Goal: Task Accomplishment & Management: Complete application form

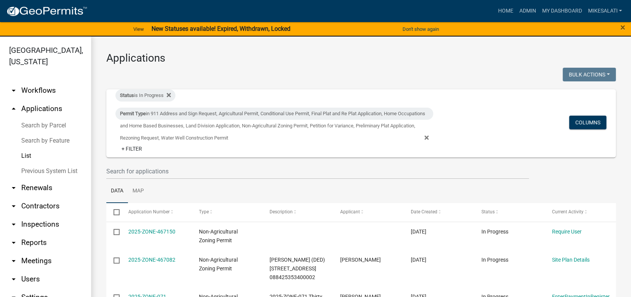
click at [52, 118] on link "Search by Parcel" at bounding box center [45, 125] width 91 height 15
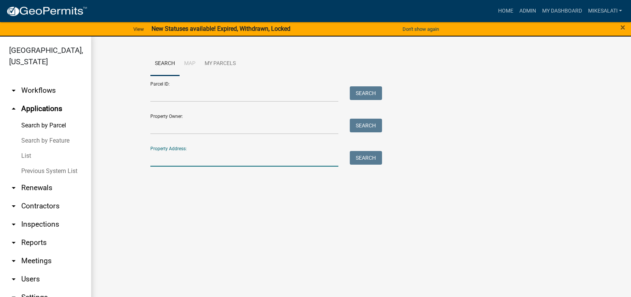
click at [161, 162] on input "Property Address:" at bounding box center [244, 159] width 188 height 16
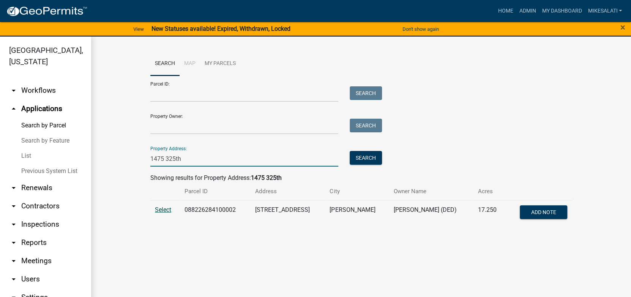
type input "1475 325th"
click at [163, 209] on span "Select" at bounding box center [163, 209] width 16 height 7
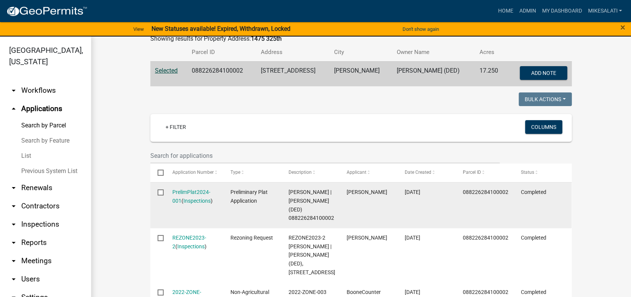
scroll to position [152, 0]
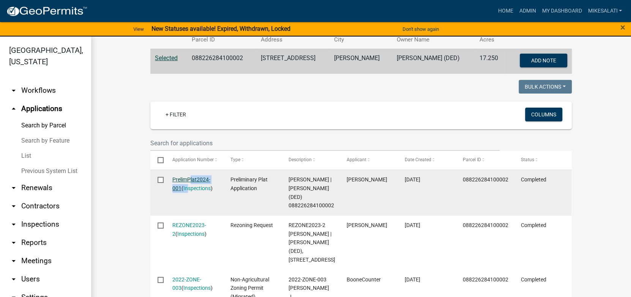
drag, startPoint x: 185, startPoint y: 195, endPoint x: 184, endPoint y: 180, distance: 14.4
click at [184, 180] on datatable-body-cell "PrelimPlat2024-001 ( Inspections )" at bounding box center [194, 193] width 58 height 46
click at [174, 178] on link "PrelimPlat2024-001" at bounding box center [191, 183] width 38 height 15
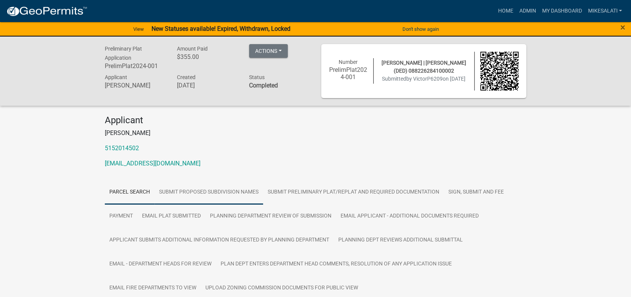
click at [200, 192] on link "Submit proposed subdivision names" at bounding box center [209, 192] width 109 height 24
click at [119, 192] on link "Parcel search" at bounding box center [130, 192] width 50 height 24
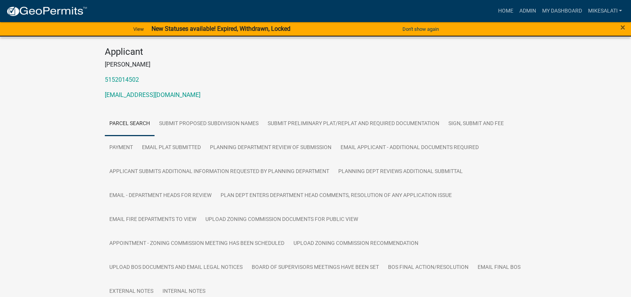
scroll to position [76, 0]
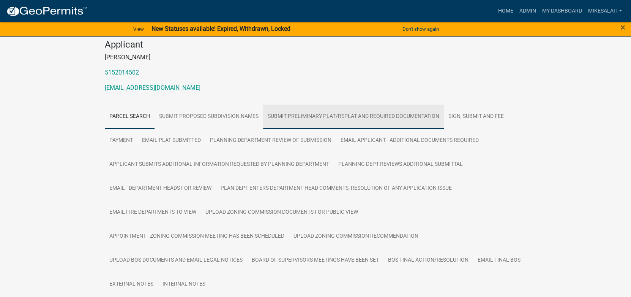
click at [286, 117] on link "Submit Preliminary Plat/Replat and required documentation" at bounding box center [353, 116] width 181 height 24
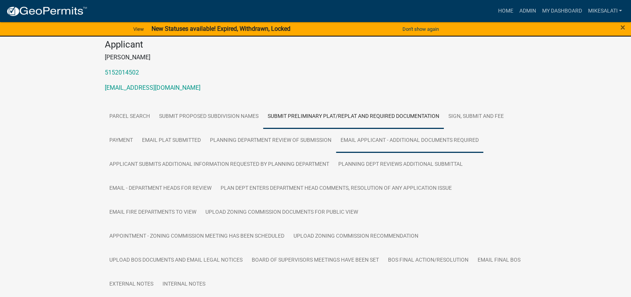
click at [360, 138] on link "Email Applicant - additional documents required" at bounding box center [409, 140] width 147 height 24
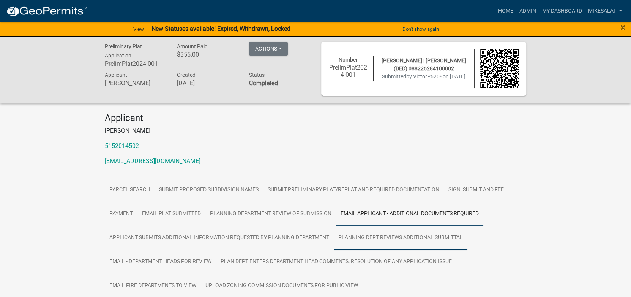
scroll to position [0, 0]
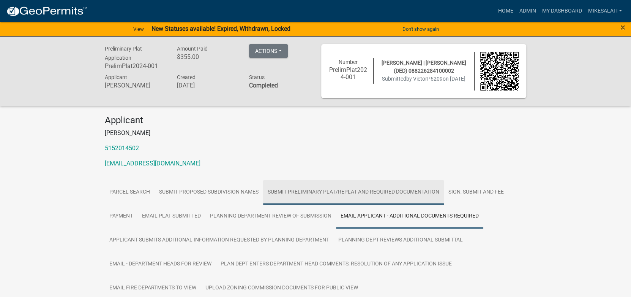
click at [304, 189] on link "Submit Preliminary Plat/Replat and required documentation" at bounding box center [353, 192] width 181 height 24
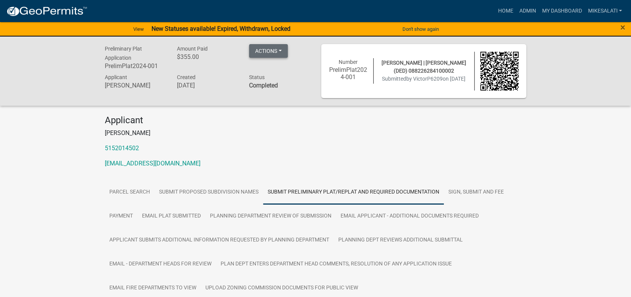
click at [257, 47] on button "Actions" at bounding box center [268, 51] width 39 height 14
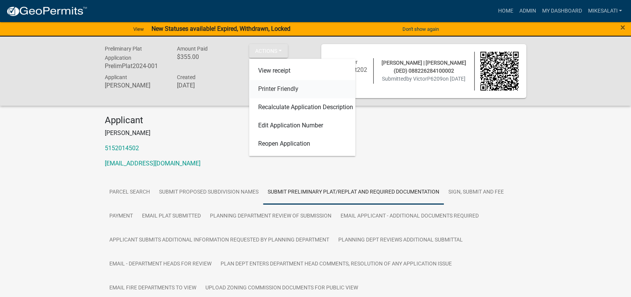
click at [275, 90] on link "Printer Friendly" at bounding box center [302, 89] width 106 height 18
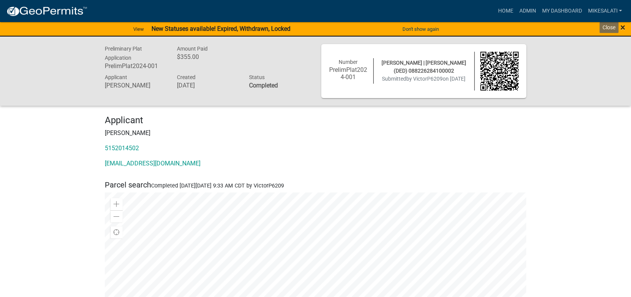
click at [624, 27] on span "×" at bounding box center [623, 27] width 5 height 11
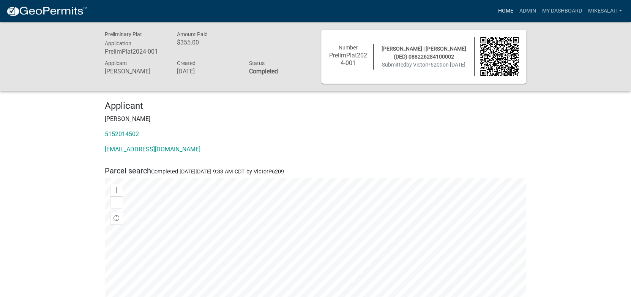
click at [505, 11] on link "Home" at bounding box center [505, 11] width 21 height 14
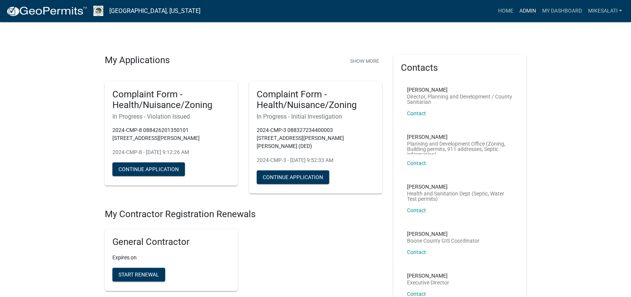
click at [524, 11] on link "Admin" at bounding box center [527, 11] width 23 height 14
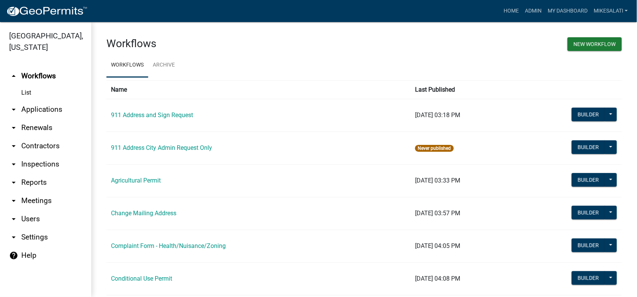
click at [28, 100] on link "arrow_drop_down Applications" at bounding box center [45, 109] width 91 height 18
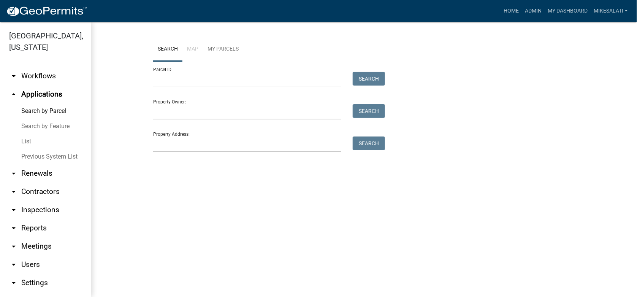
click at [27, 134] on link "List" at bounding box center [45, 141] width 91 height 15
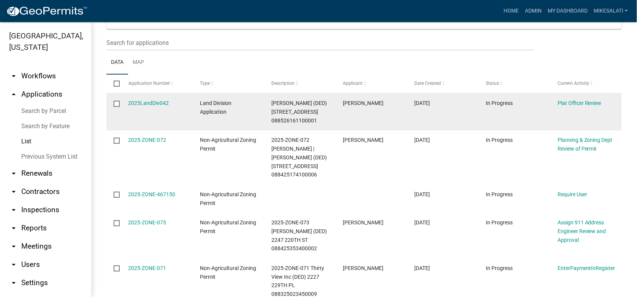
scroll to position [152, 0]
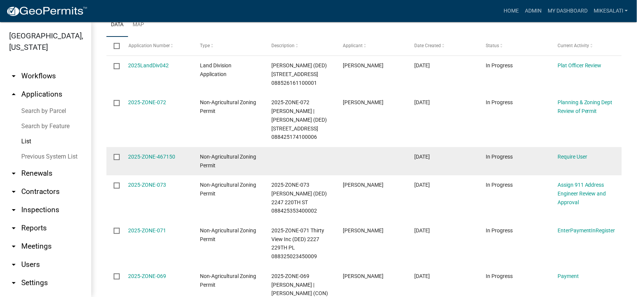
click at [118, 154] on input "checkbox" at bounding box center [116, 156] width 5 height 5
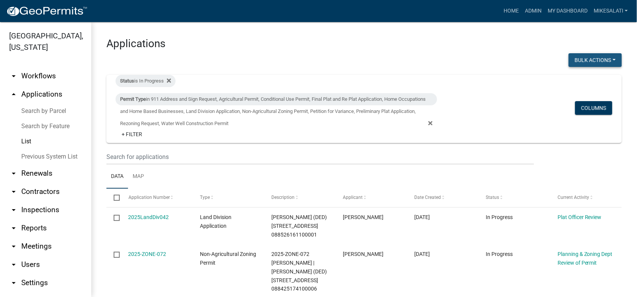
click at [597, 54] on button "Bulk Actions" at bounding box center [594, 60] width 53 height 14
click at [569, 73] on button "Void" at bounding box center [591, 80] width 61 height 18
checkbox input "false"
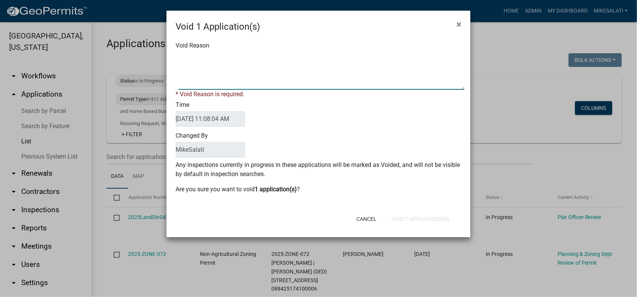
click at [180, 57] on textarea "Void Reason" at bounding box center [322, 71] width 286 height 38
type textarea "."
click at [433, 215] on button "Void 1 Application(s)" at bounding box center [421, 219] width 70 height 14
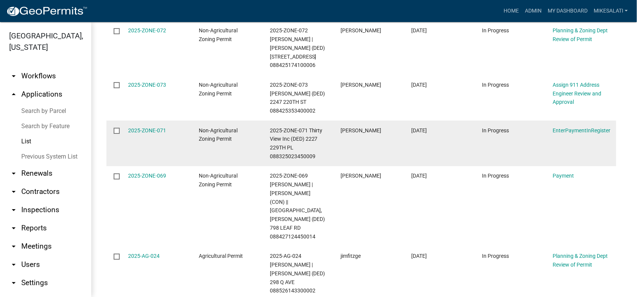
scroll to position [228, 0]
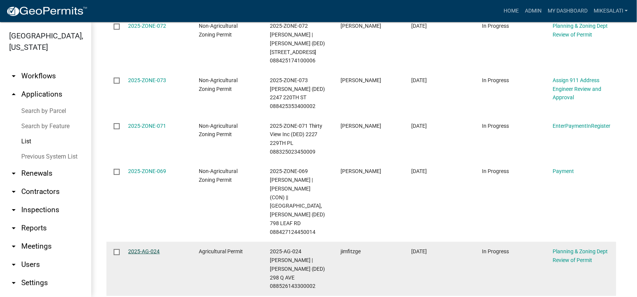
click at [142, 248] on link "2025-AG-024" at bounding box center [144, 251] width 32 height 6
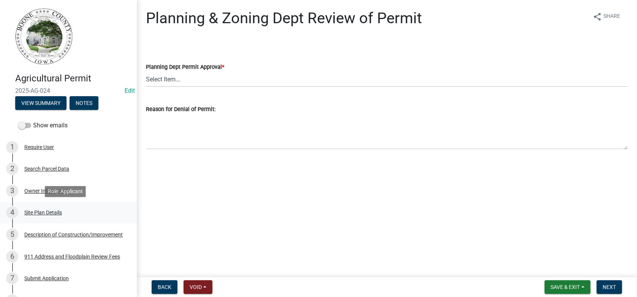
click at [27, 212] on div "Site Plan Details" at bounding box center [43, 212] width 38 height 5
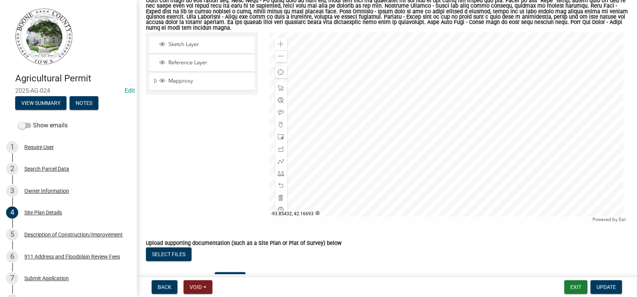
scroll to position [341, 0]
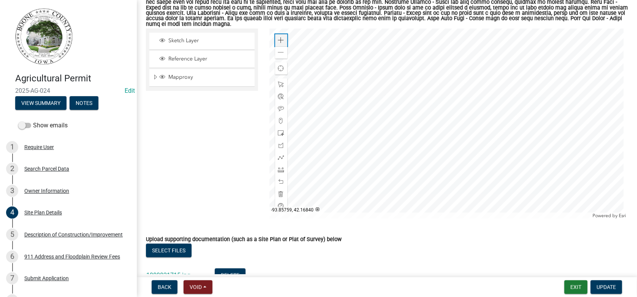
click at [278, 37] on span at bounding box center [281, 40] width 6 height 6
click at [171, 271] on link "1000021715.jpg" at bounding box center [168, 274] width 44 height 7
click at [154, 74] on span "Expand" at bounding box center [155, 77] width 6 height 7
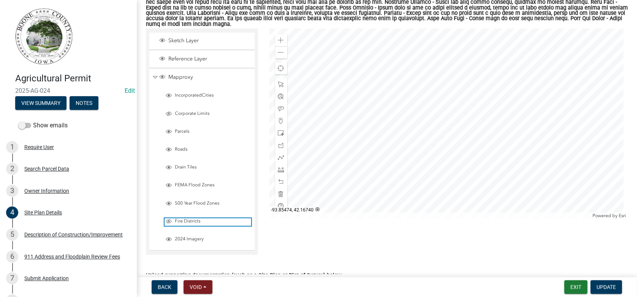
click at [182, 218] on span "Fire Districts" at bounding box center [212, 221] width 78 height 6
click at [187, 218] on span "Fire Districts" at bounding box center [212, 221] width 78 height 6
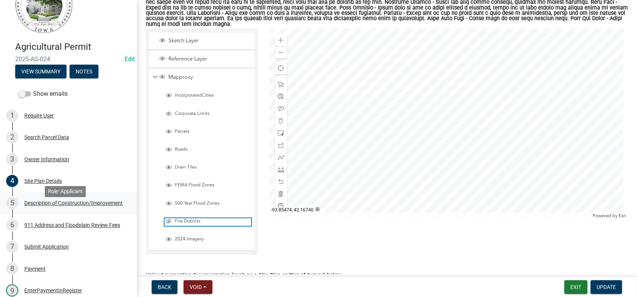
scroll to position [172, 0]
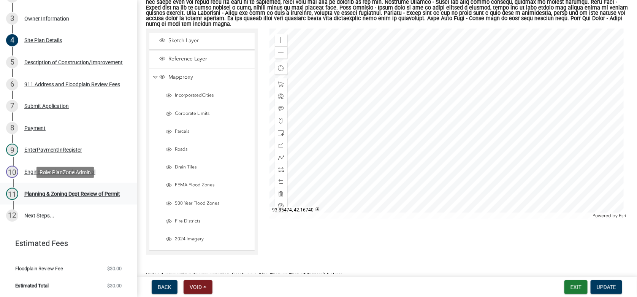
click at [27, 194] on div "Planning & Zoning Dept Review of Permit" at bounding box center [72, 193] width 96 height 5
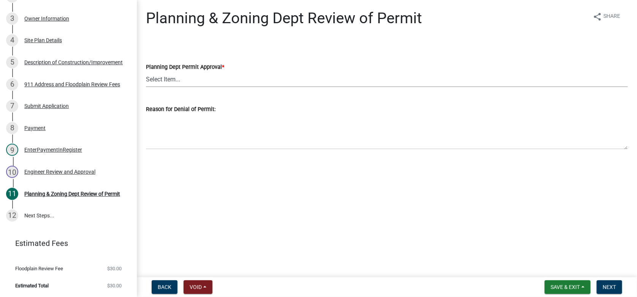
click at [174, 81] on select "Select Item... Approved Denied" at bounding box center [387, 79] width 482 height 16
click at [146, 71] on select "Select Item... Approved Denied" at bounding box center [387, 79] width 482 height 16
select select "af731b15-2d3b-4c38-ab14-1591d45aa0d8"
click at [605, 284] on span "Next" at bounding box center [608, 287] width 13 height 6
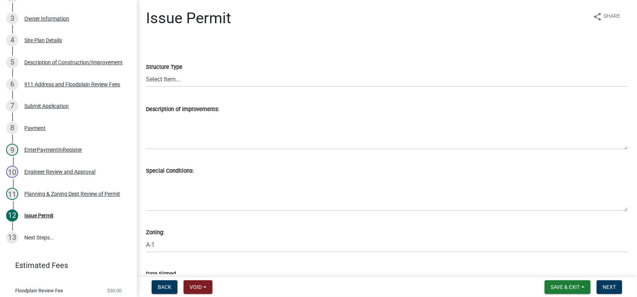
scroll to position [194, 0]
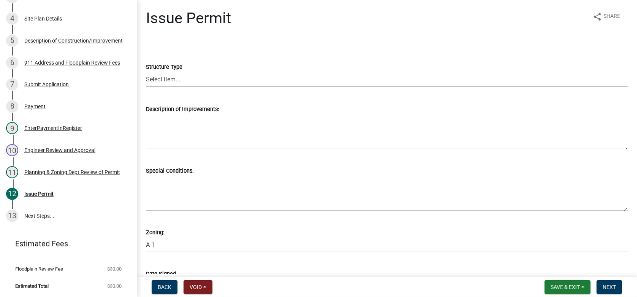
click at [170, 79] on select "Select Item... Principle Structure Accessory Structure Principle and Accessory …" at bounding box center [387, 79] width 482 height 16
click at [146, 71] on select "Select Item... Principle Structure Accessory Structure Principle and Accessory …" at bounding box center [387, 79] width 482 height 16
select select "9b5da44e-8513-44d6-8564-17b478bb209c"
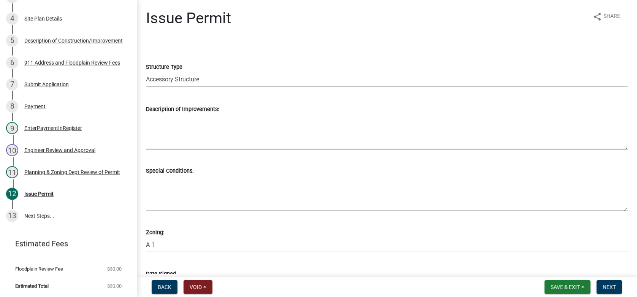
click at [187, 121] on textarea "Description of Improvements:" at bounding box center [387, 132] width 482 height 36
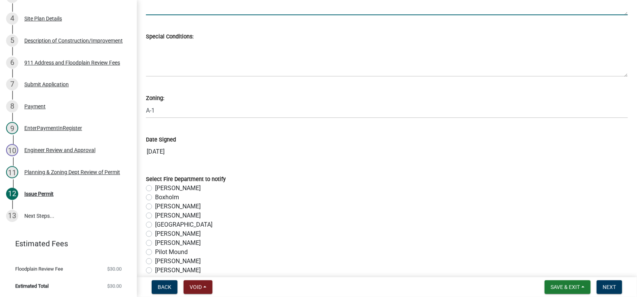
scroll to position [152, 0]
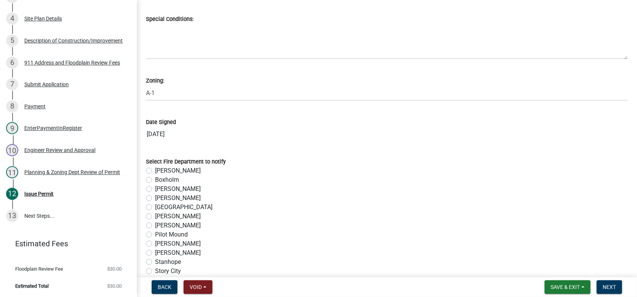
type textarea "Erect a 36 ft x 64 ft agricultural use farm building according to permit applic…"
click at [155, 168] on label "[PERSON_NAME]" at bounding box center [178, 170] width 46 height 9
click at [155, 168] on input "[PERSON_NAME]" at bounding box center [157, 168] width 5 height 5
radio input "true"
click at [603, 284] on span "Next" at bounding box center [608, 287] width 13 height 6
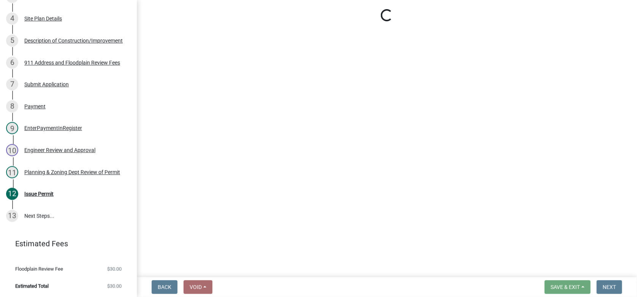
scroll to position [237, 0]
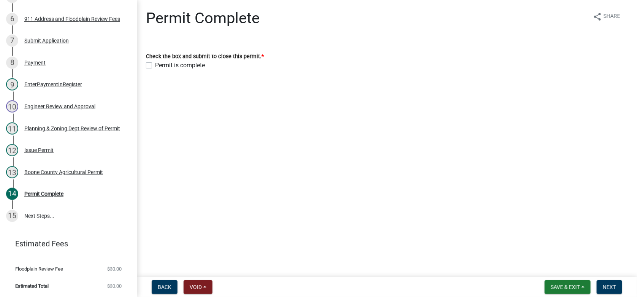
drag, startPoint x: 148, startPoint y: 65, endPoint x: 154, endPoint y: 68, distance: 6.3
click at [155, 65] on label "Permit is complete" at bounding box center [180, 65] width 50 height 9
click at [155, 65] on input "Permit is complete" at bounding box center [157, 63] width 5 height 5
checkbox input "true"
click at [611, 284] on span "Next" at bounding box center [608, 287] width 13 height 6
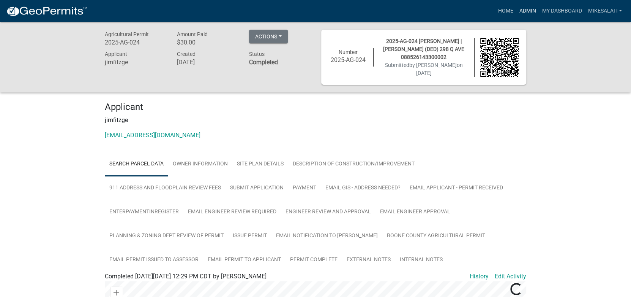
click at [525, 7] on link "Admin" at bounding box center [527, 11] width 23 height 14
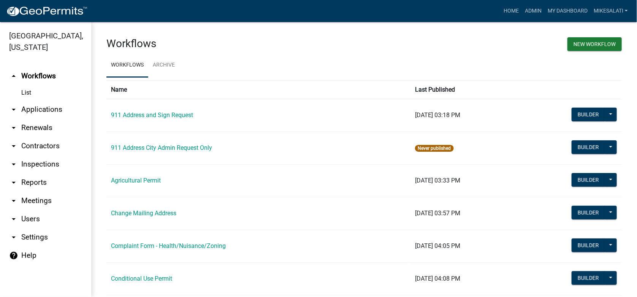
click at [26, 100] on link "arrow_drop_down Applications" at bounding box center [45, 109] width 91 height 18
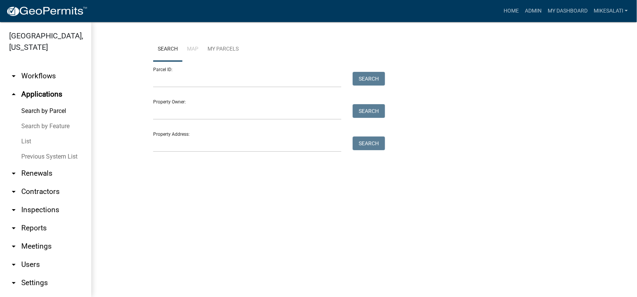
click at [21, 134] on link "List" at bounding box center [45, 141] width 91 height 15
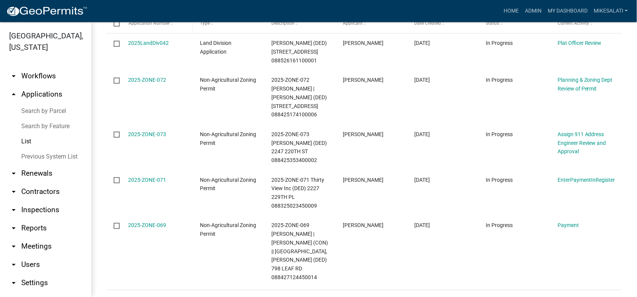
scroll to position [184, 0]
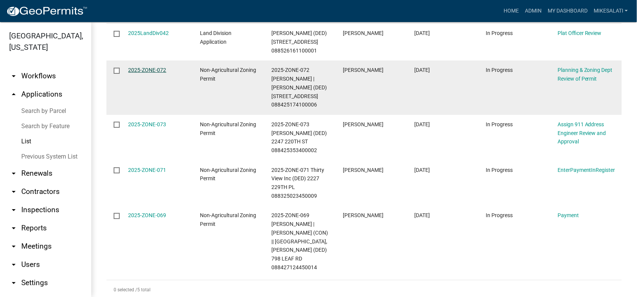
click at [136, 68] on link "2025-ZONE-072" at bounding box center [147, 70] width 38 height 6
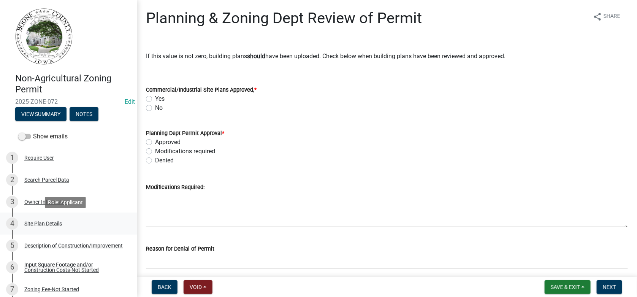
click at [41, 226] on div "Site Plan Details" at bounding box center [43, 223] width 38 height 5
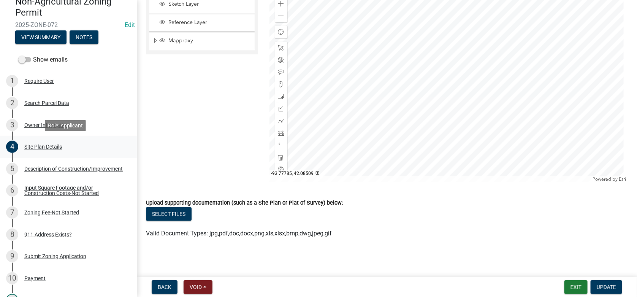
scroll to position [76, 0]
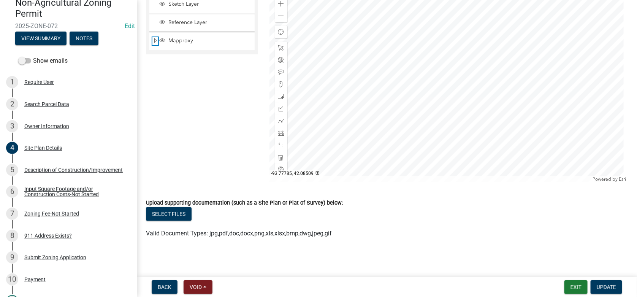
click at [154, 40] on span "Expand" at bounding box center [155, 40] width 6 height 7
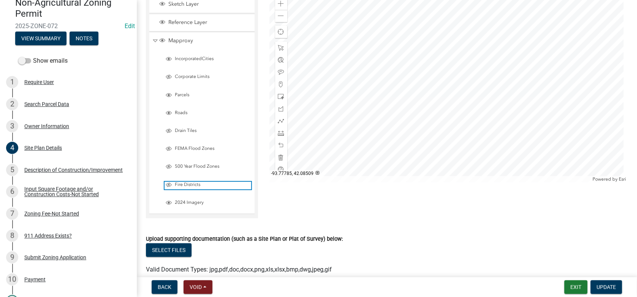
click at [170, 182] on span "Layer List" at bounding box center [169, 185] width 6 height 6
click at [178, 182] on span "Fire Districts" at bounding box center [212, 185] width 78 height 6
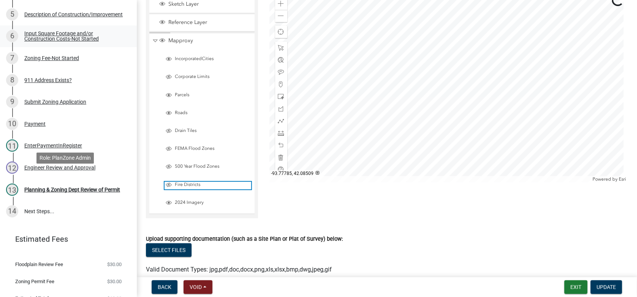
scroll to position [244, 0]
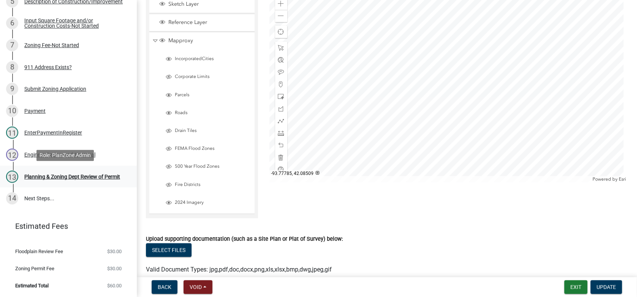
click at [42, 174] on div "Planning & Zoning Dept Review of Permit" at bounding box center [72, 176] width 96 height 5
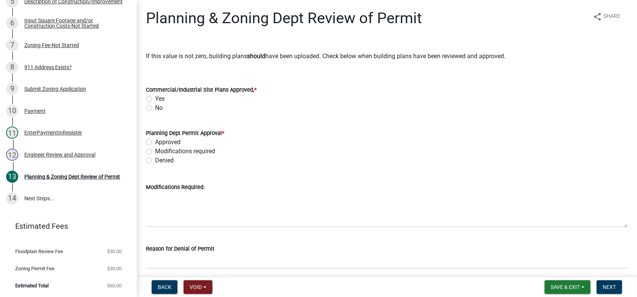
click at [155, 106] on label "No" at bounding box center [159, 107] width 8 height 9
click at [155, 106] on input "No" at bounding box center [157, 105] width 5 height 5
radio input "true"
click at [155, 140] on label "Approved" at bounding box center [167, 141] width 25 height 9
click at [155, 140] on input "Approved" at bounding box center [157, 139] width 5 height 5
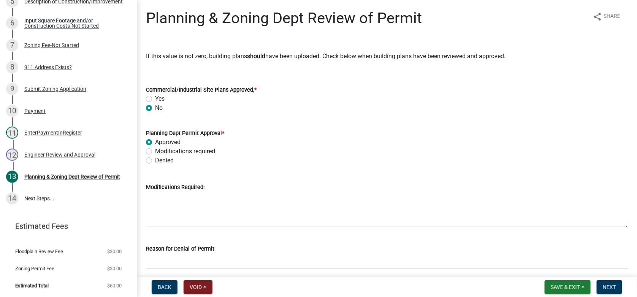
radio input "true"
click at [613, 285] on span "Next" at bounding box center [608, 287] width 13 height 6
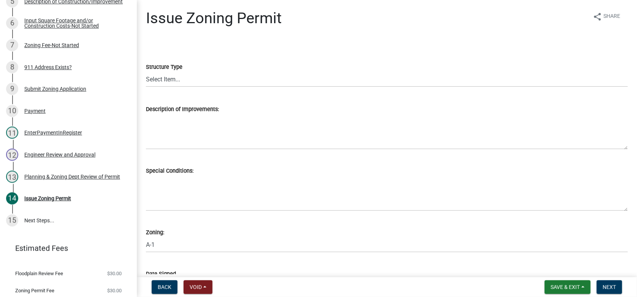
scroll to position [265, 0]
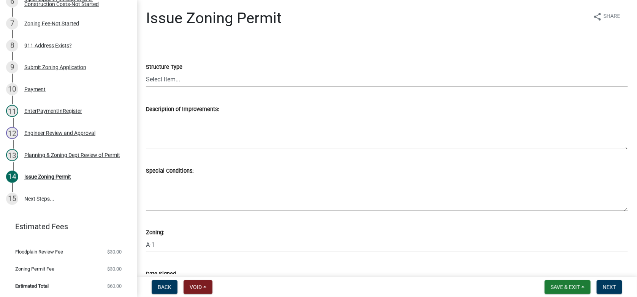
click at [164, 76] on select "Select Item... Principle Structure Accessory Structure Principle and Accessory …" at bounding box center [387, 79] width 482 height 16
click at [146, 71] on select "Select Item... Principle Structure Accessory Structure Principle and Accessory …" at bounding box center [387, 79] width 482 height 16
select select "b4fa5cc6-c485-45b8-8516-b90c7c2a06d2"
click at [176, 112] on div "Description of Improvements:" at bounding box center [387, 108] width 482 height 9
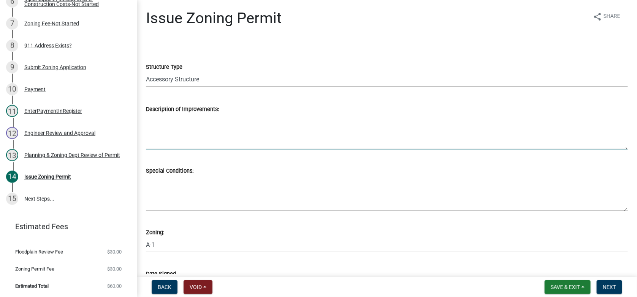
click at [172, 126] on textarea "Description of Improvements:" at bounding box center [387, 132] width 482 height 36
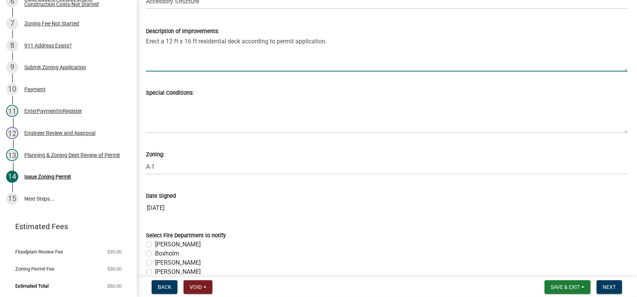
scroll to position [114, 0]
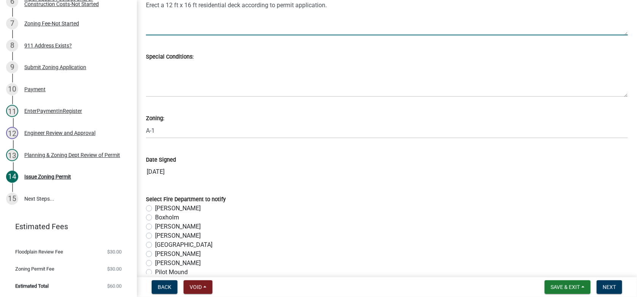
type textarea "Erect a 12 ft x 16 ft residential deck according to permit application."
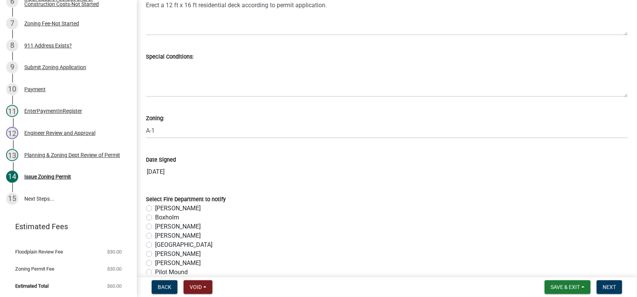
click at [155, 208] on label "[PERSON_NAME]" at bounding box center [178, 208] width 46 height 9
click at [155, 208] on input "[PERSON_NAME]" at bounding box center [157, 206] width 5 height 5
radio input "true"
click at [606, 282] on button "Next" at bounding box center [608, 287] width 25 height 14
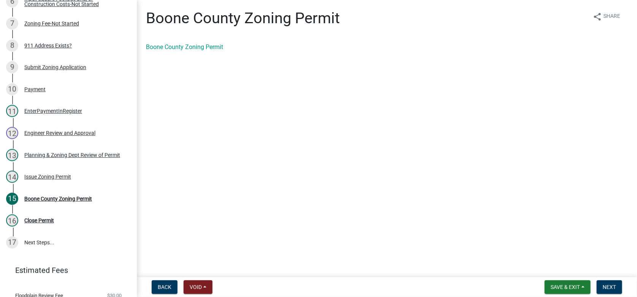
scroll to position [310, 0]
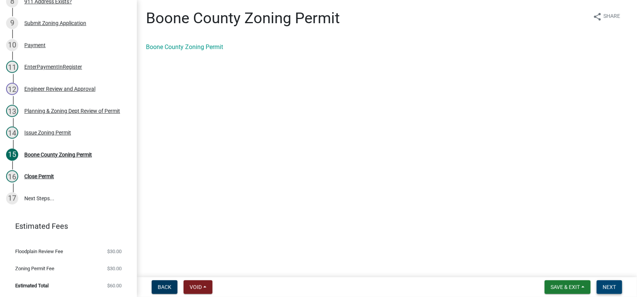
click at [611, 284] on span "Next" at bounding box center [608, 287] width 13 height 6
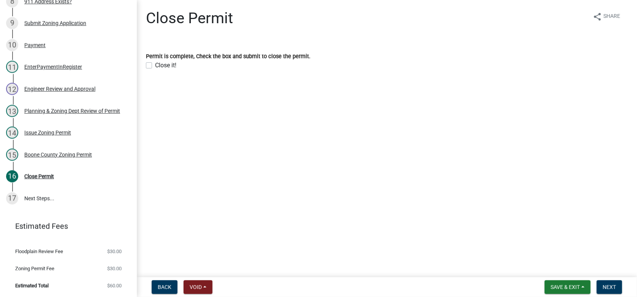
click at [155, 65] on label "Close it!" at bounding box center [165, 65] width 21 height 9
click at [155, 65] on input "Close it!" at bounding box center [157, 63] width 5 height 5
checkbox input "true"
click at [606, 283] on button "Next" at bounding box center [608, 287] width 25 height 14
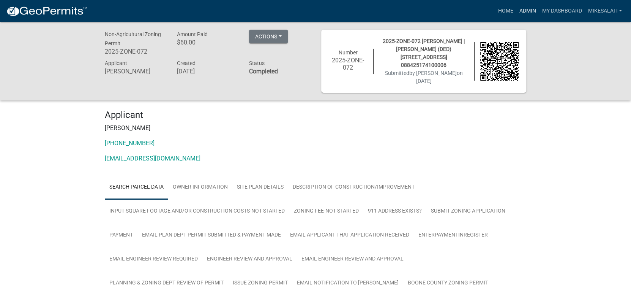
click at [522, 10] on link "Admin" at bounding box center [527, 11] width 23 height 14
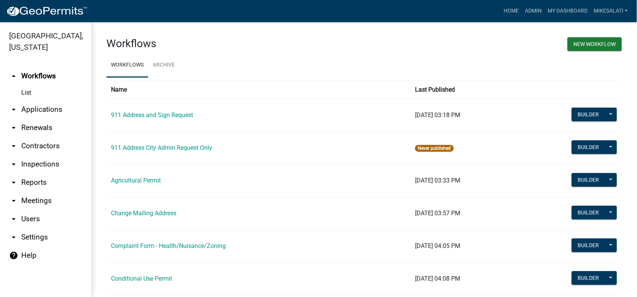
click at [31, 100] on link "arrow_drop_down Applications" at bounding box center [45, 109] width 91 height 18
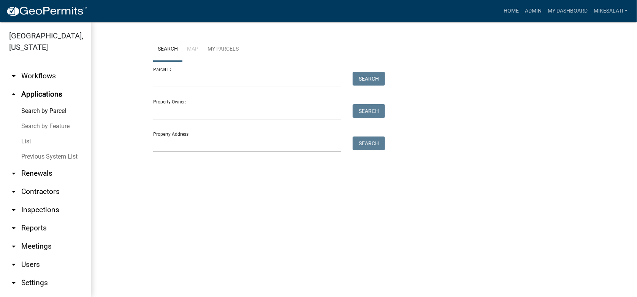
click at [26, 134] on link "List" at bounding box center [45, 141] width 91 height 15
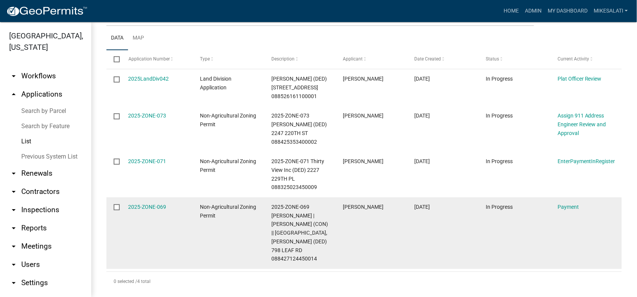
scroll to position [100, 0]
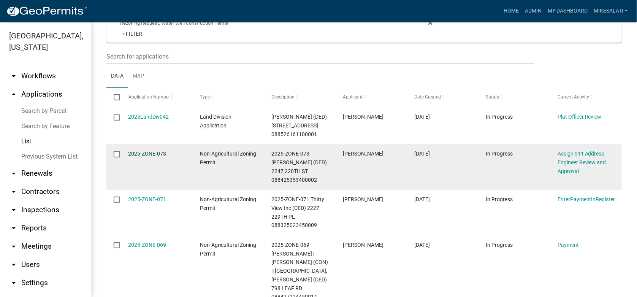
click at [136, 153] on link "2025-ZONE-073" at bounding box center [147, 153] width 38 height 6
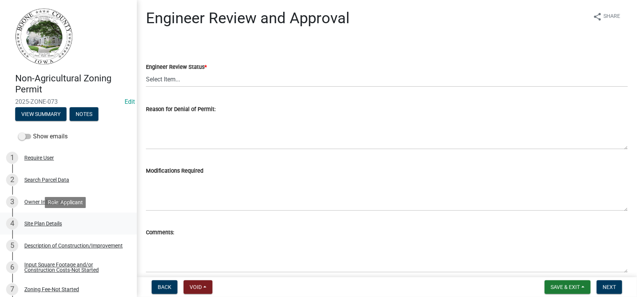
click at [48, 223] on div "Site Plan Details" at bounding box center [43, 223] width 38 height 5
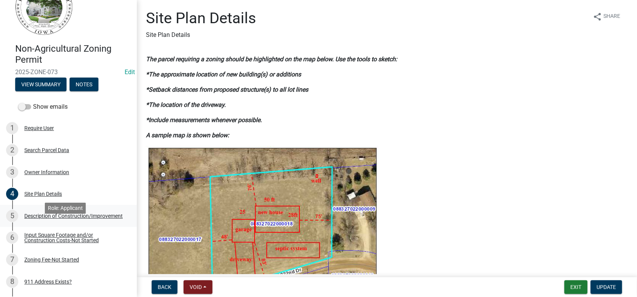
scroll to position [38, 0]
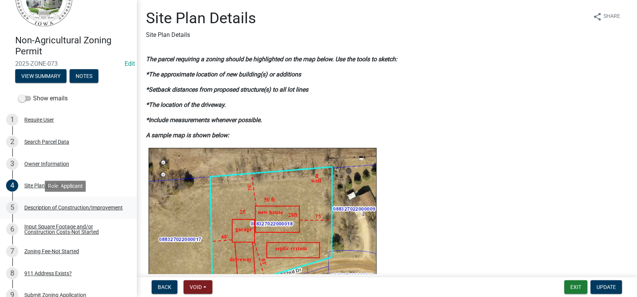
click at [38, 210] on div "Description of Construction/Improvement" at bounding box center [73, 207] width 98 height 5
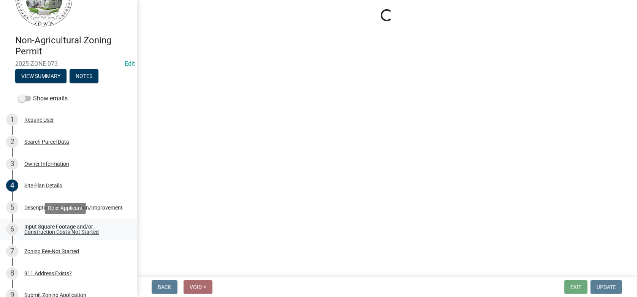
click at [42, 225] on div "Input Square Footage and/or Construction Costs-Not Started" at bounding box center [74, 229] width 100 height 11
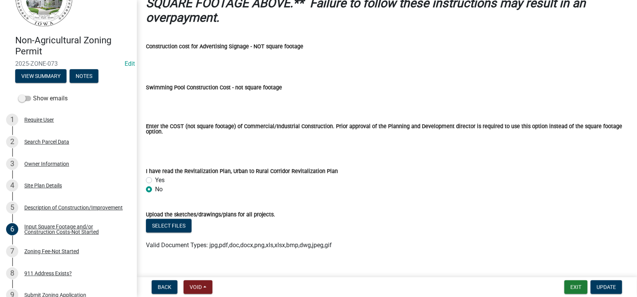
scroll to position [537, 0]
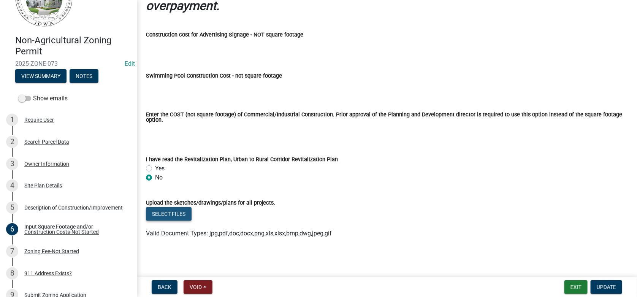
click at [177, 214] on button "Select files" at bounding box center [169, 214] width 46 height 14
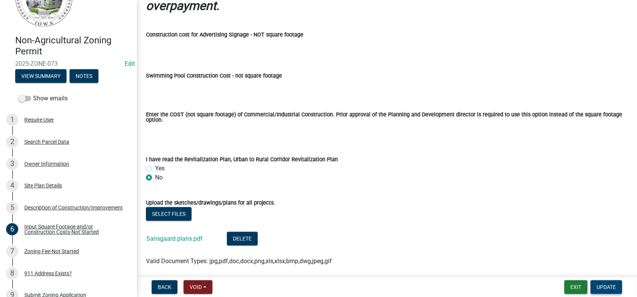
click at [602, 287] on span "Update" at bounding box center [605, 287] width 19 height 6
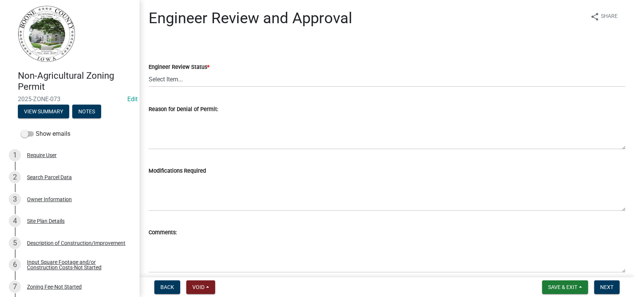
scroll to position [0, 0]
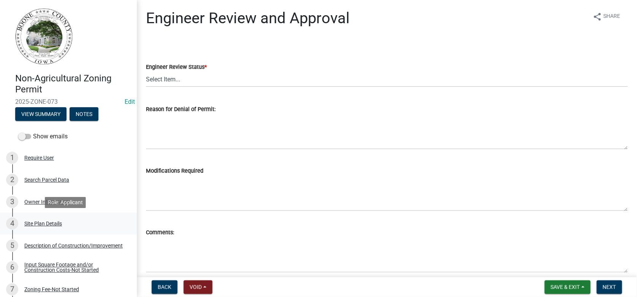
click at [33, 221] on div "Site Plan Details" at bounding box center [43, 223] width 38 height 5
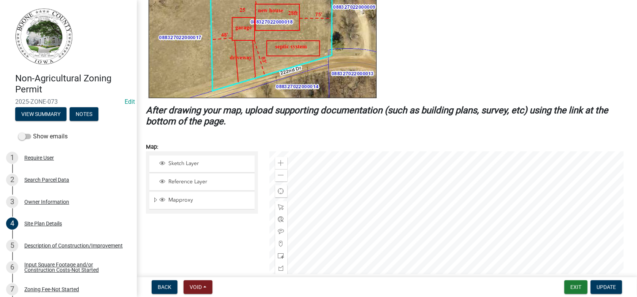
scroll to position [228, 0]
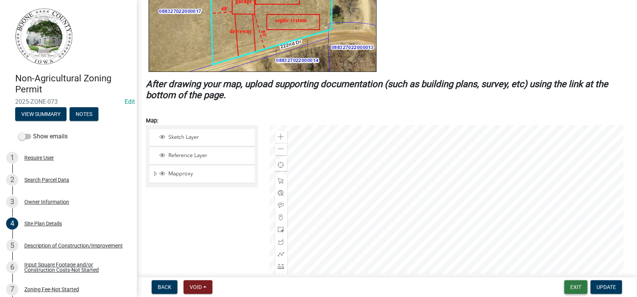
click at [572, 287] on button "Exit" at bounding box center [575, 287] width 23 height 14
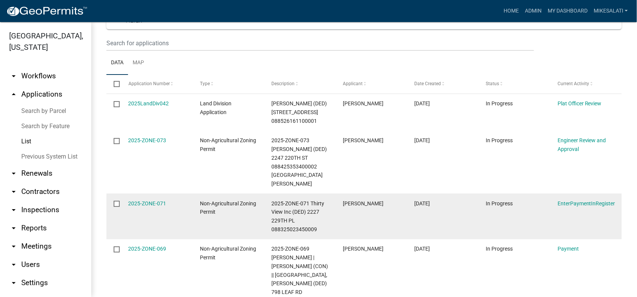
scroll to position [147, 0]
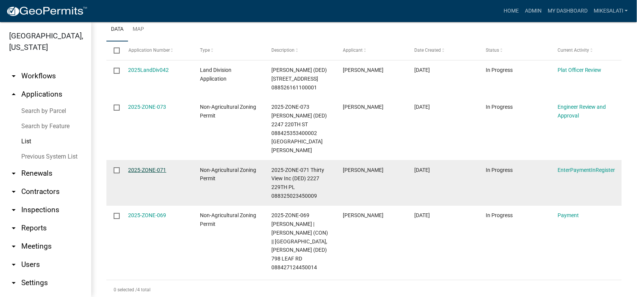
click at [154, 167] on link "2025-ZONE-071" at bounding box center [147, 170] width 38 height 6
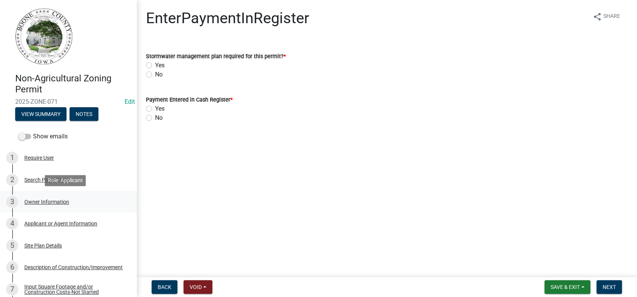
click at [47, 200] on div "Owner Information" at bounding box center [46, 201] width 45 height 5
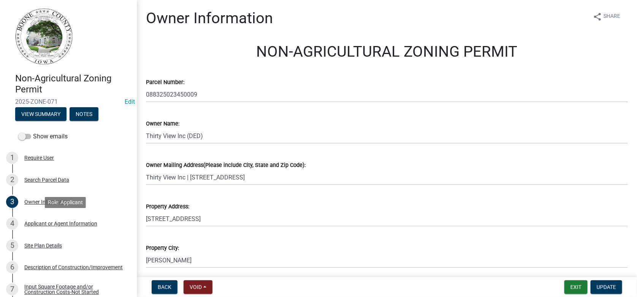
click at [48, 225] on div "Applicant or Agent Information" at bounding box center [60, 223] width 73 height 5
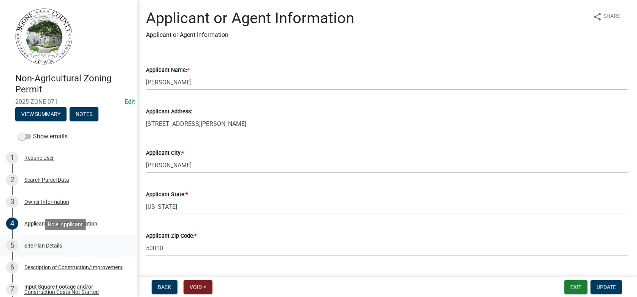
click at [43, 248] on div "5 Site Plan Details" at bounding box center [65, 245] width 119 height 12
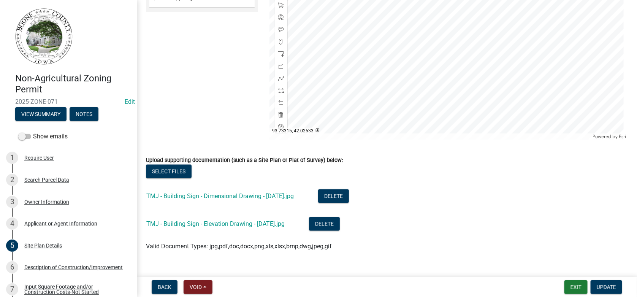
scroll to position [416, 0]
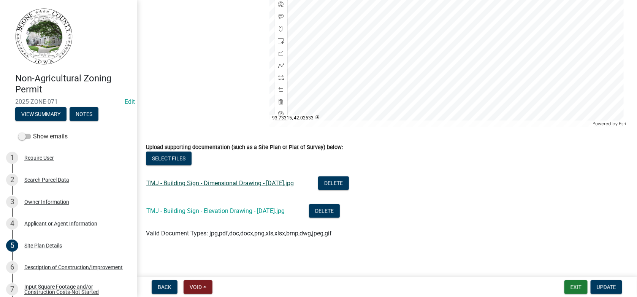
click at [221, 182] on link "TMJ - Building Sign - Dimensional Drawing - [DATE].jpg" at bounding box center [219, 182] width 147 height 7
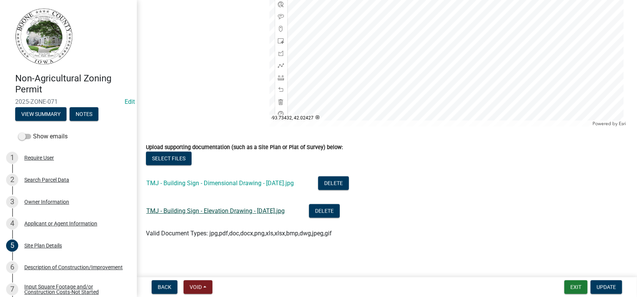
click at [208, 210] on link "TMJ - Building Sign - Elevation Drawing - [DATE].jpg" at bounding box center [215, 210] width 138 height 7
click at [280, 78] on span at bounding box center [281, 77] width 6 height 6
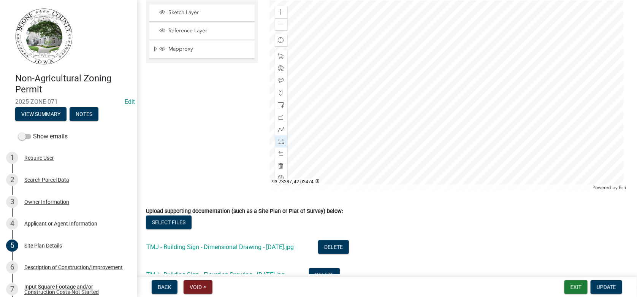
click at [409, 131] on div at bounding box center [448, 95] width 359 height 190
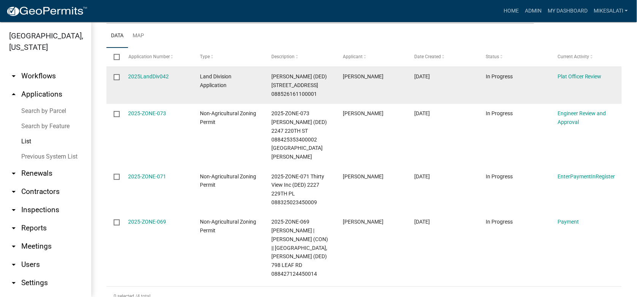
scroll to position [147, 0]
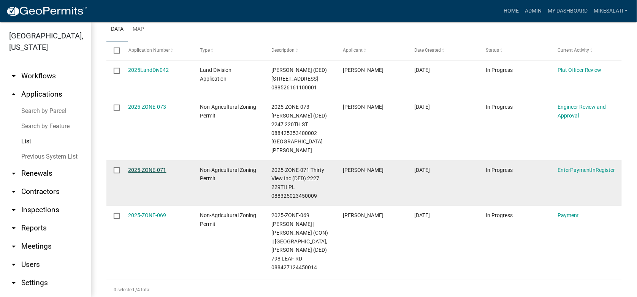
click at [139, 167] on link "2025-ZONE-071" at bounding box center [147, 170] width 38 height 6
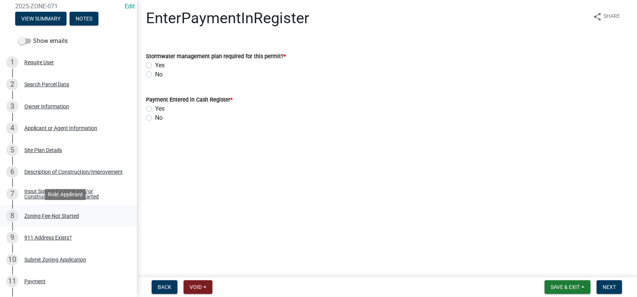
scroll to position [114, 0]
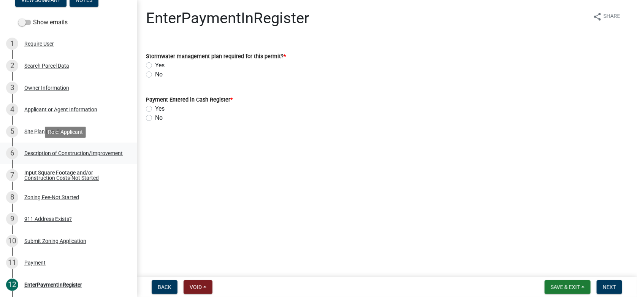
click at [37, 152] on div "Description of Construction/Improvement" at bounding box center [73, 152] width 98 height 5
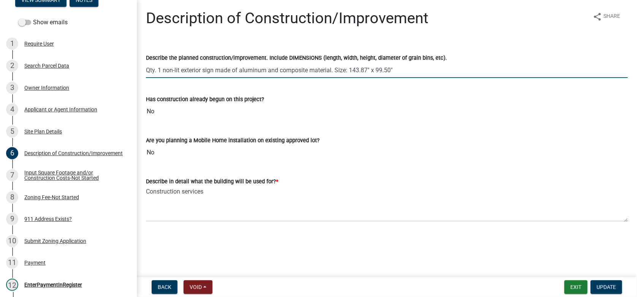
click at [409, 69] on input "Qty. 1 non-lit exterior sign made of aluminum and composite material. Size: 143…" at bounding box center [387, 70] width 482 height 16
type input "Qty. 1 non-lit exterior sign made of aluminum and composite material. Size: 143…"
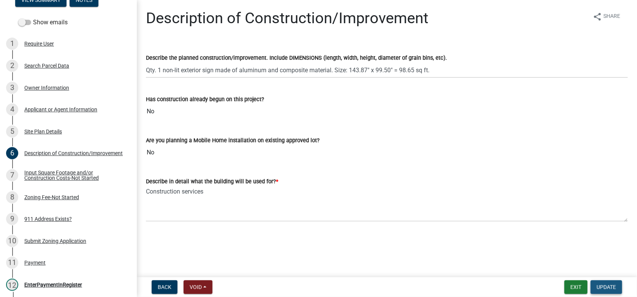
click at [600, 286] on span "Update" at bounding box center [605, 287] width 19 height 6
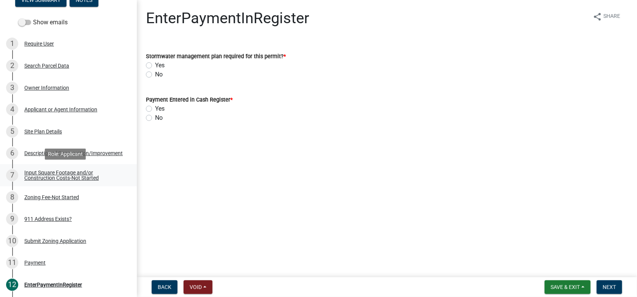
click at [50, 172] on div "Input Square Footage and/or Construction Costs-Not Started" at bounding box center [74, 175] width 100 height 11
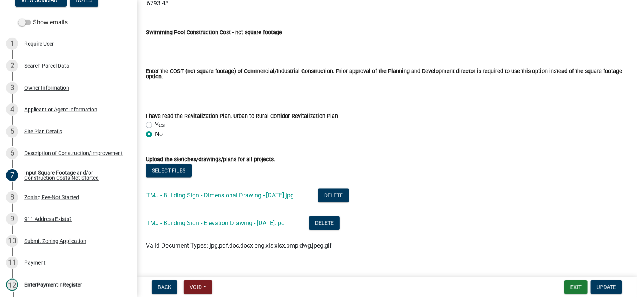
scroll to position [593, 0]
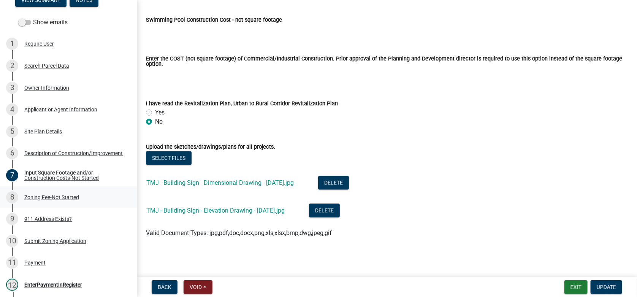
click at [47, 196] on div "Zoning Fee-Not Started" at bounding box center [51, 196] width 55 height 5
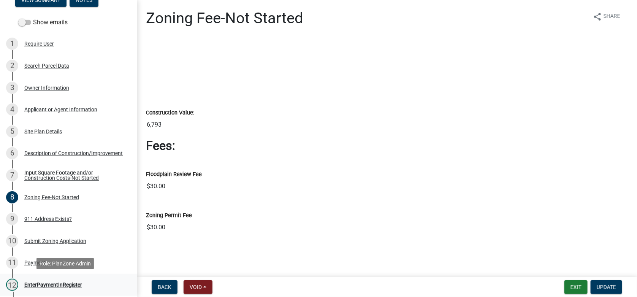
click at [38, 284] on div "EnterPaymentInRegister" at bounding box center [53, 284] width 58 height 5
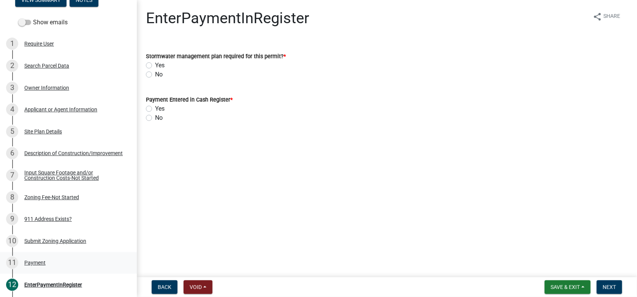
click at [28, 261] on div "Payment" at bounding box center [34, 262] width 21 height 5
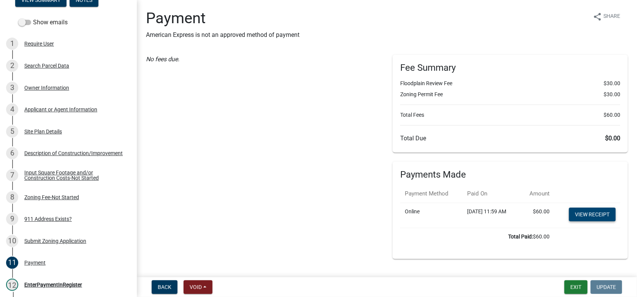
click at [588, 214] on link "View receipt" at bounding box center [592, 214] width 47 height 14
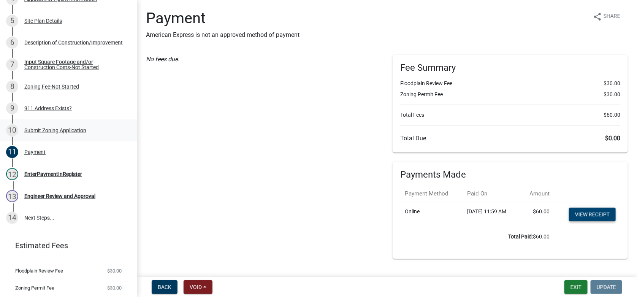
scroll to position [228, 0]
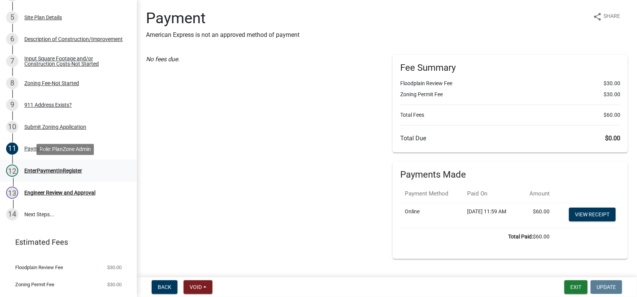
click at [43, 171] on div "EnterPaymentInRegister" at bounding box center [53, 170] width 58 height 5
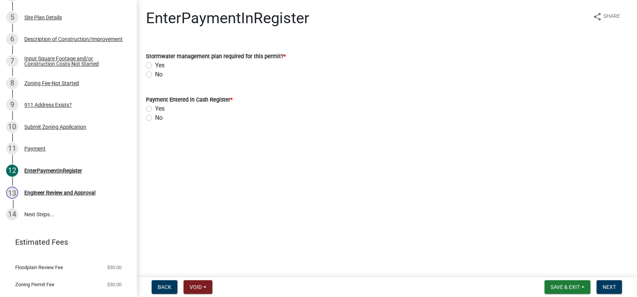
click at [155, 72] on label "No" at bounding box center [159, 74] width 8 height 9
click at [155, 72] on input "No" at bounding box center [157, 72] width 5 height 5
radio input "true"
click at [155, 109] on label "Yes" at bounding box center [159, 108] width 9 height 9
click at [155, 109] on input "Yes" at bounding box center [157, 106] width 5 height 5
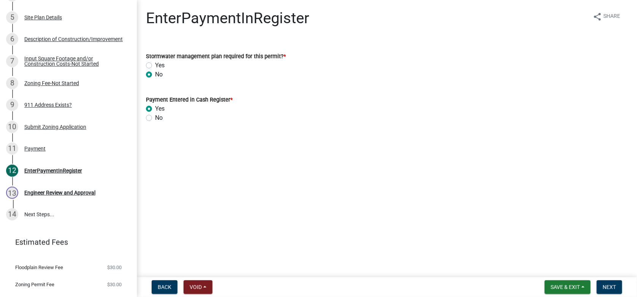
radio input "true"
click at [608, 286] on span "Next" at bounding box center [608, 287] width 13 height 6
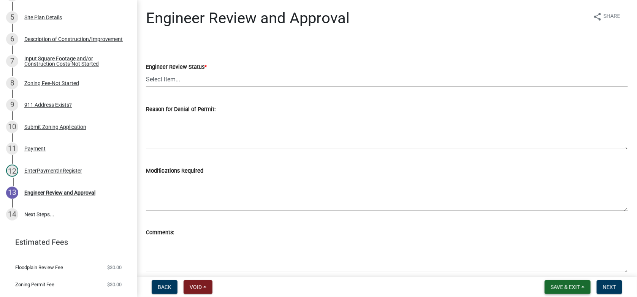
click at [570, 285] on span "Save & Exit" at bounding box center [564, 287] width 29 height 6
click at [557, 273] on button "Save & Exit" at bounding box center [559, 267] width 61 height 18
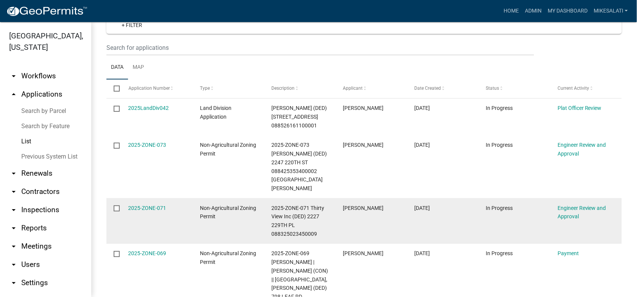
scroll to position [147, 0]
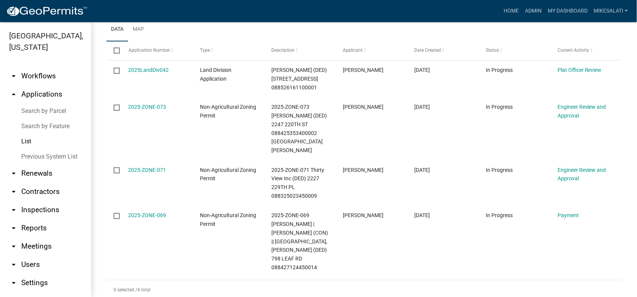
click at [41, 103] on link "Search by Parcel" at bounding box center [45, 110] width 91 height 15
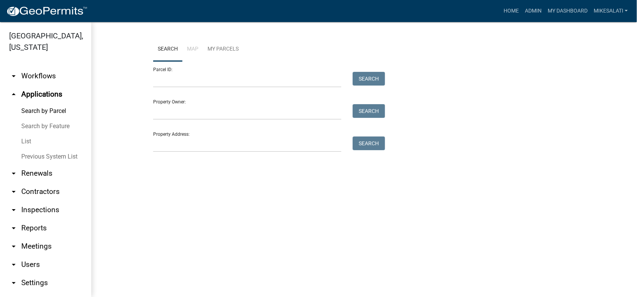
click at [177, 139] on div "Property Address: Search" at bounding box center [267, 139] width 228 height 26
click at [174, 149] on input "Property Address:" at bounding box center [247, 144] width 188 height 16
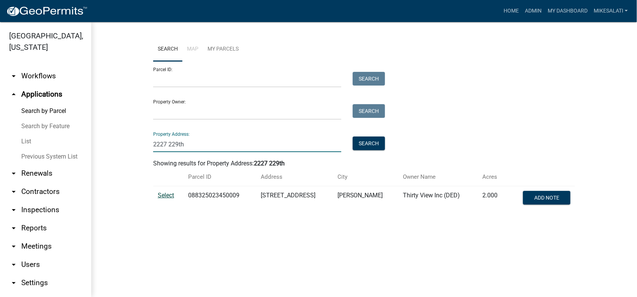
type input "2227 229th"
click at [171, 194] on span "Select" at bounding box center [166, 194] width 16 height 7
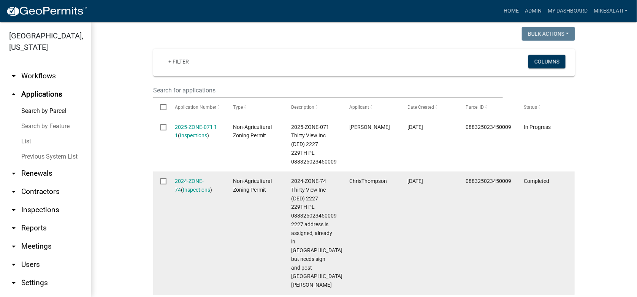
scroll to position [228, 0]
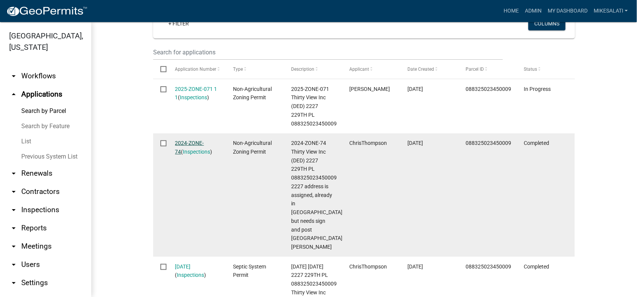
click at [181, 141] on div "2024-ZONE-74 ( Inspections )" at bounding box center [197, 147] width 44 height 17
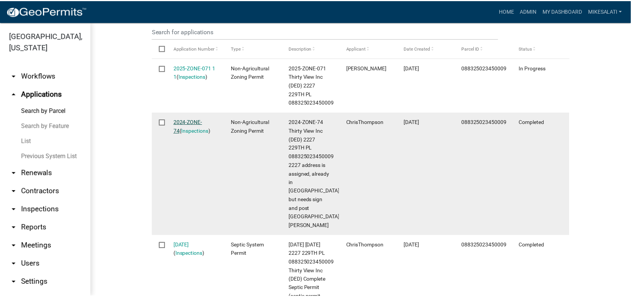
scroll to position [265, 0]
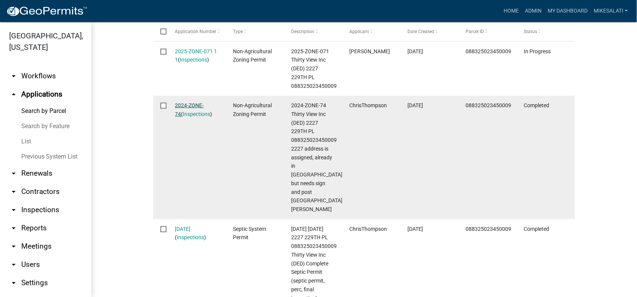
click at [188, 103] on link "2024-ZONE-74" at bounding box center [189, 109] width 29 height 15
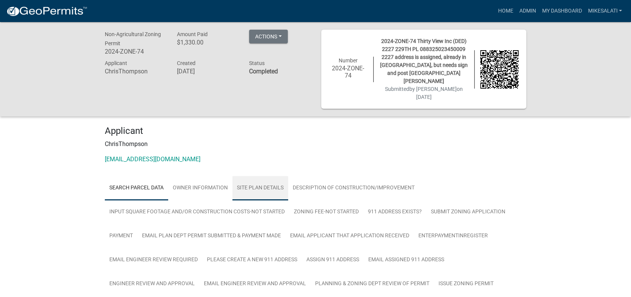
click at [256, 180] on link "Site Plan Details" at bounding box center [260, 188] width 56 height 24
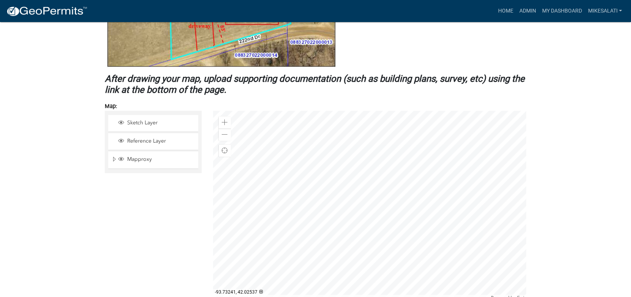
scroll to position [531, 0]
click at [223, 119] on span at bounding box center [225, 122] width 6 height 6
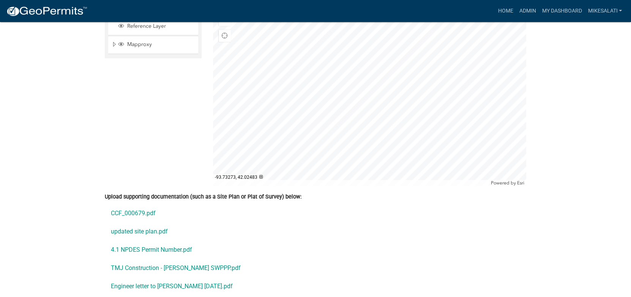
scroll to position [684, 0]
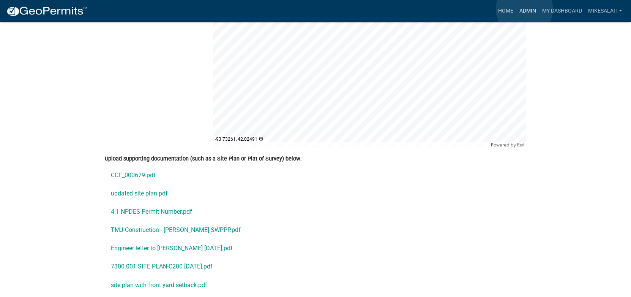
click at [525, 9] on link "Admin" at bounding box center [527, 11] width 23 height 14
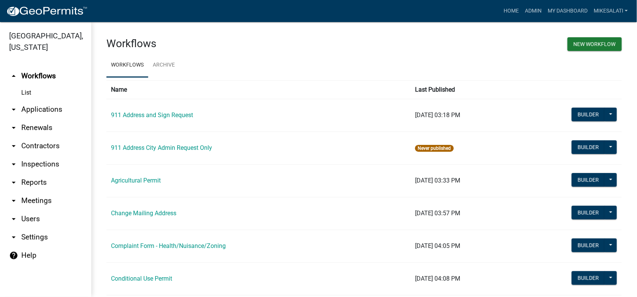
click at [31, 100] on link "arrow_drop_down Applications" at bounding box center [45, 109] width 91 height 18
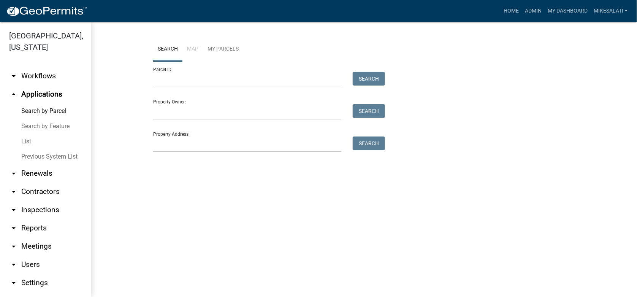
click at [26, 134] on link "List" at bounding box center [45, 141] width 91 height 15
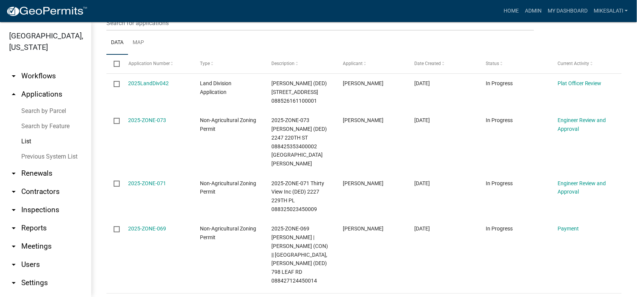
scroll to position [147, 0]
